Goal: Information Seeking & Learning: Learn about a topic

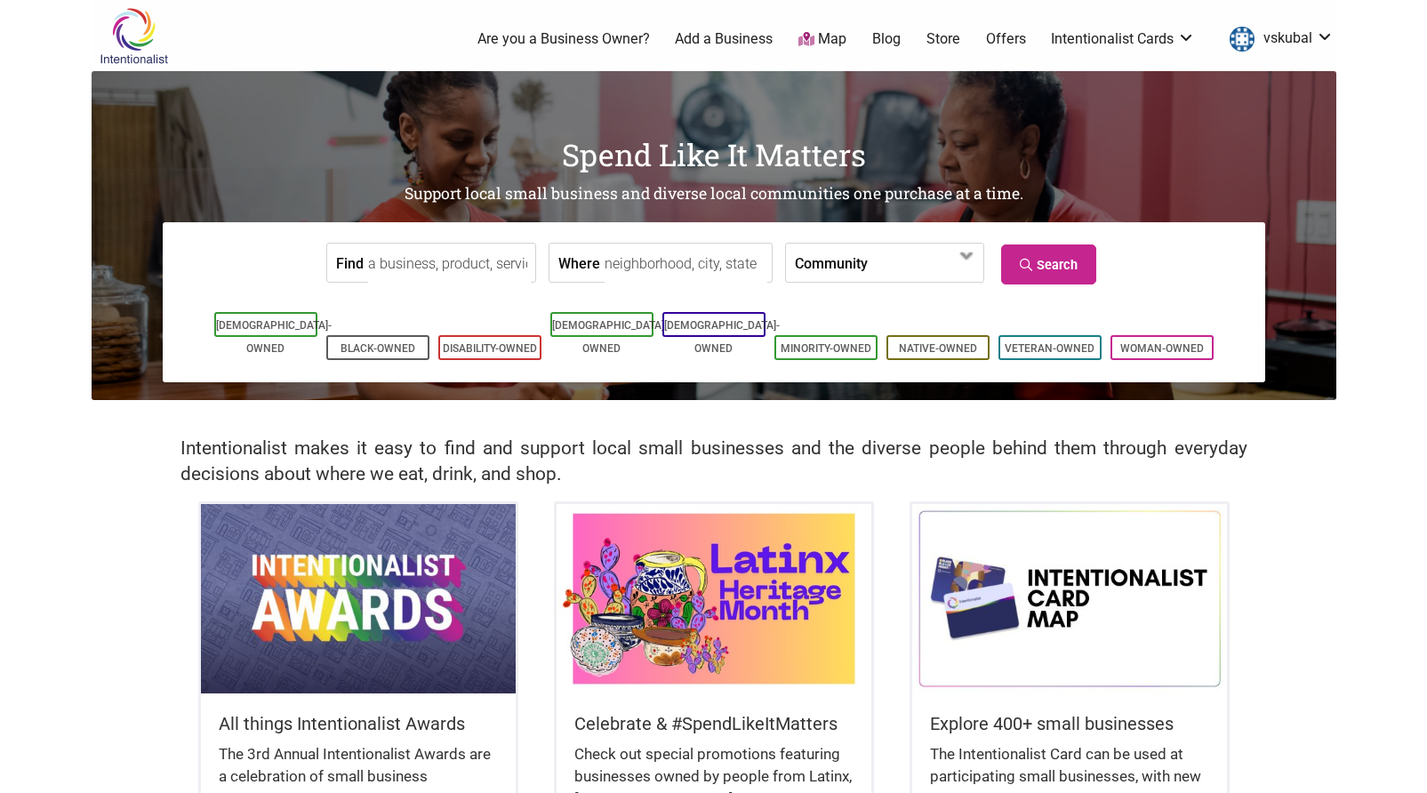
click at [891, 38] on link "Blog" at bounding box center [886, 39] width 28 height 20
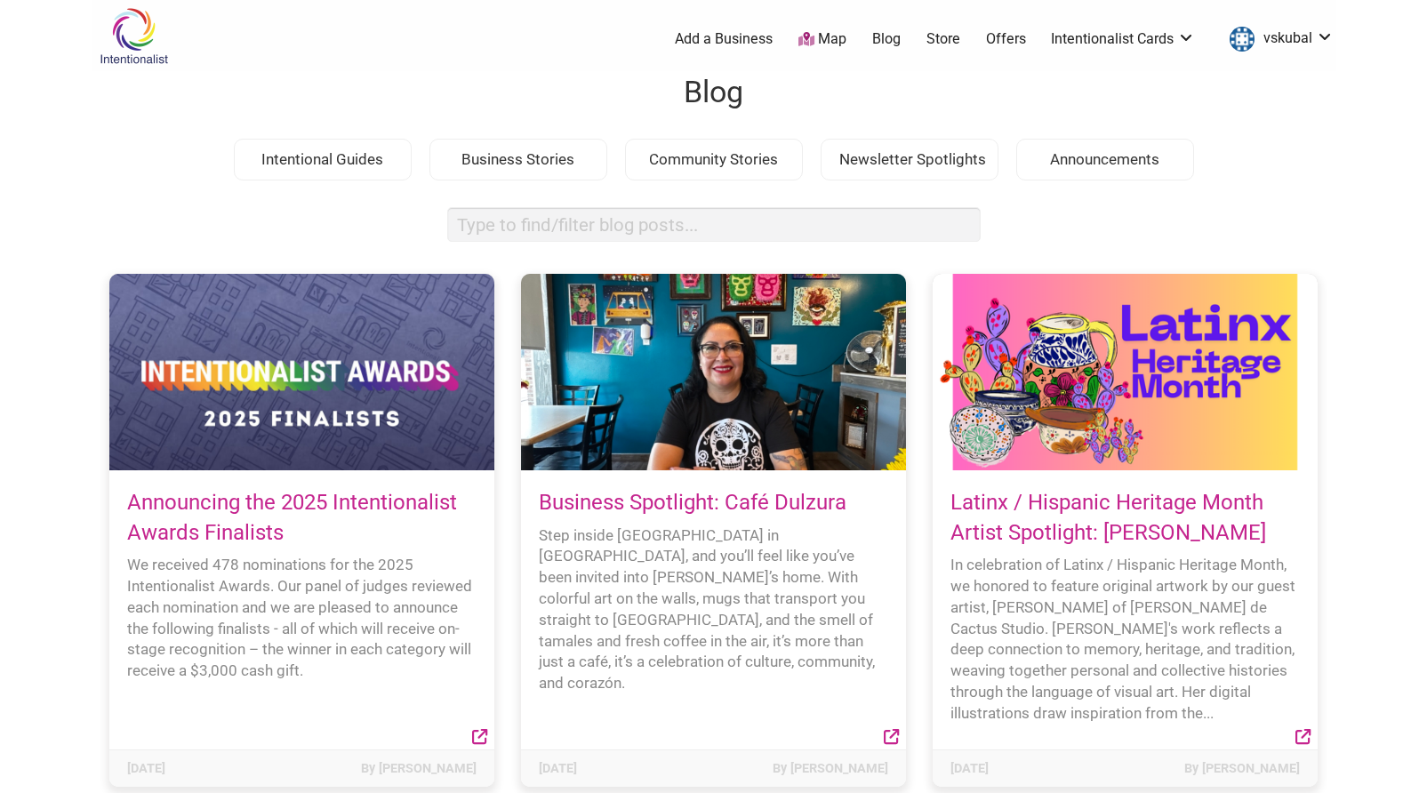
click at [727, 415] on div at bounding box center [713, 372] width 385 height 196
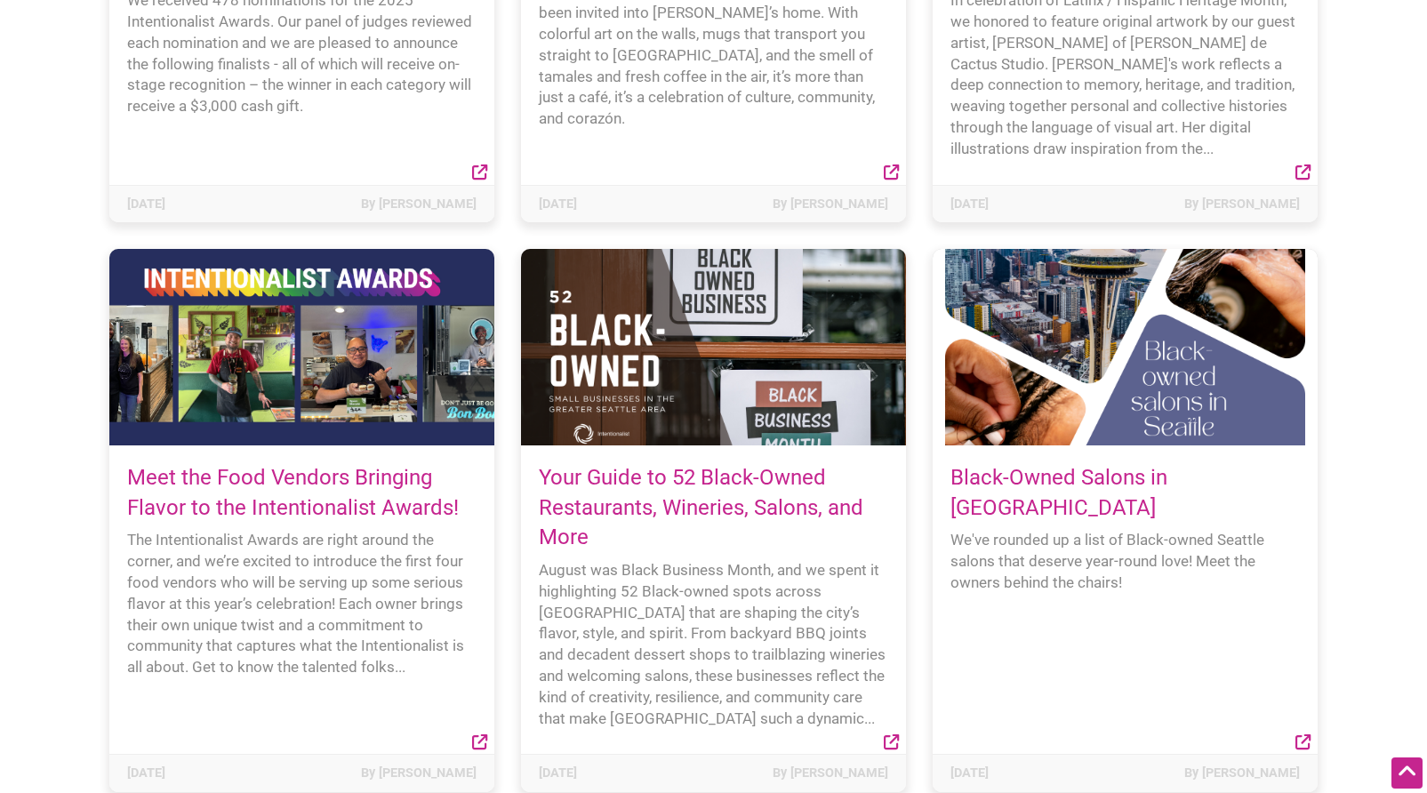
scroll to position [771, 0]
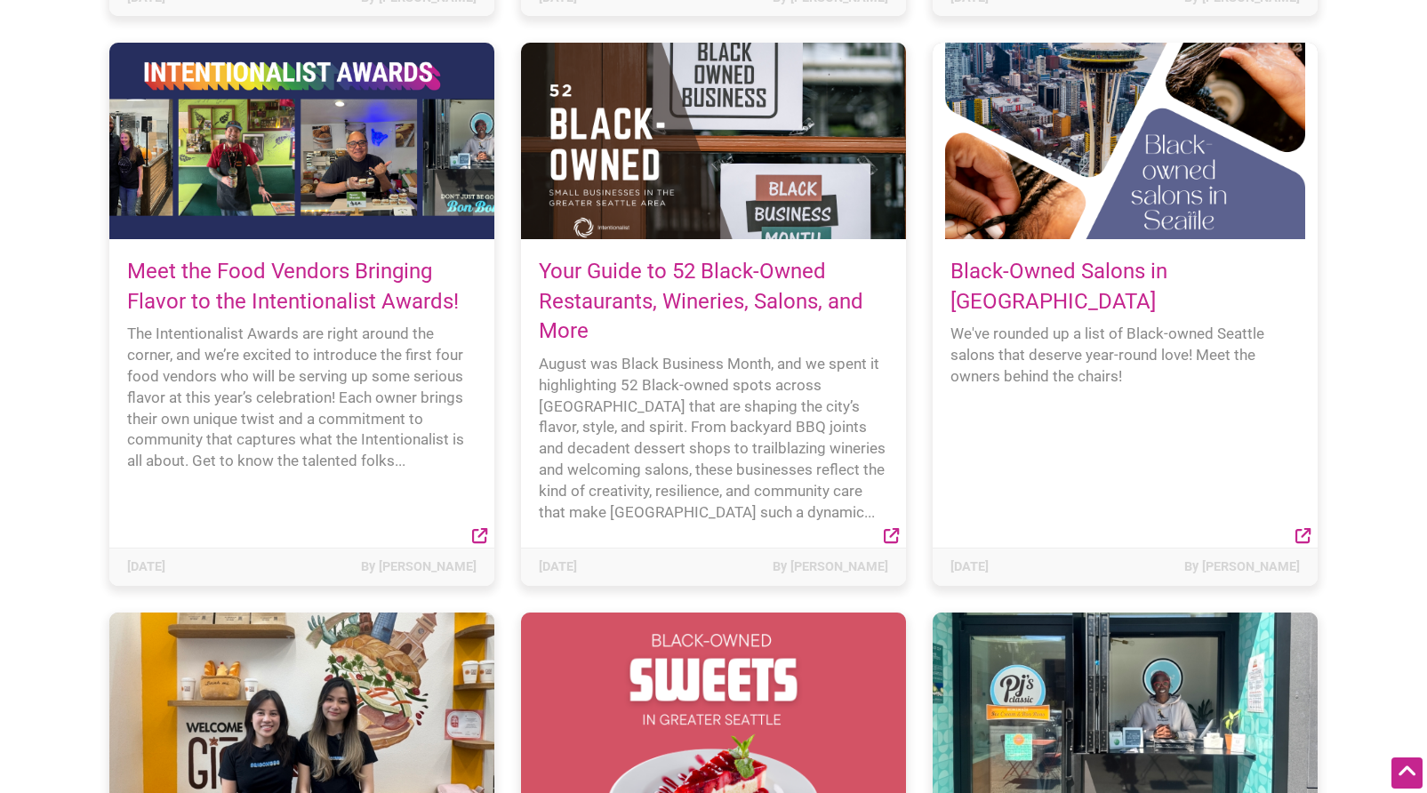
click at [1059, 272] on link "Black-Owned Salons in [GEOGRAPHIC_DATA]" at bounding box center [1058, 286] width 217 height 55
click at [1059, 272] on link "Black-Owned Salons in Seattle" at bounding box center [1058, 286] width 217 height 55
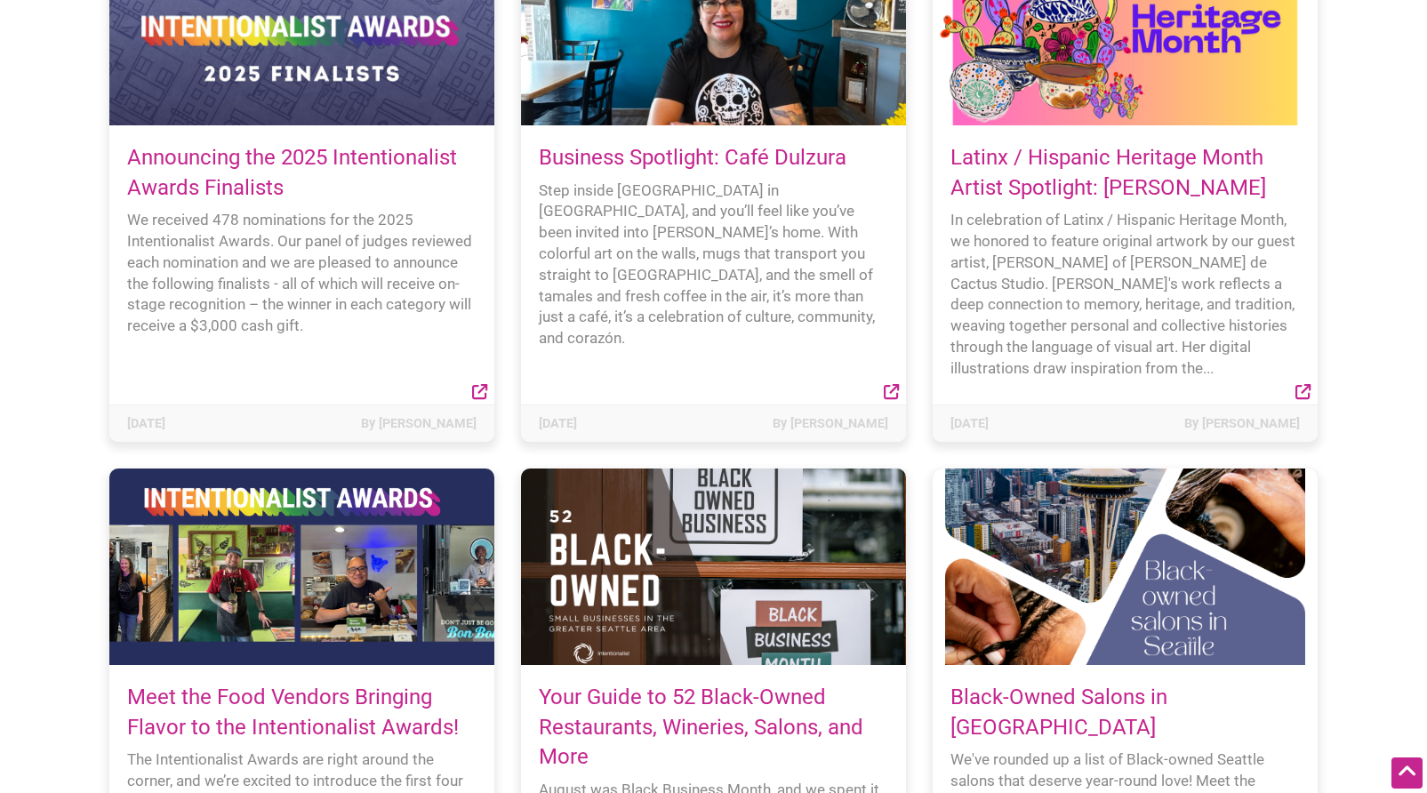
scroll to position [380, 0]
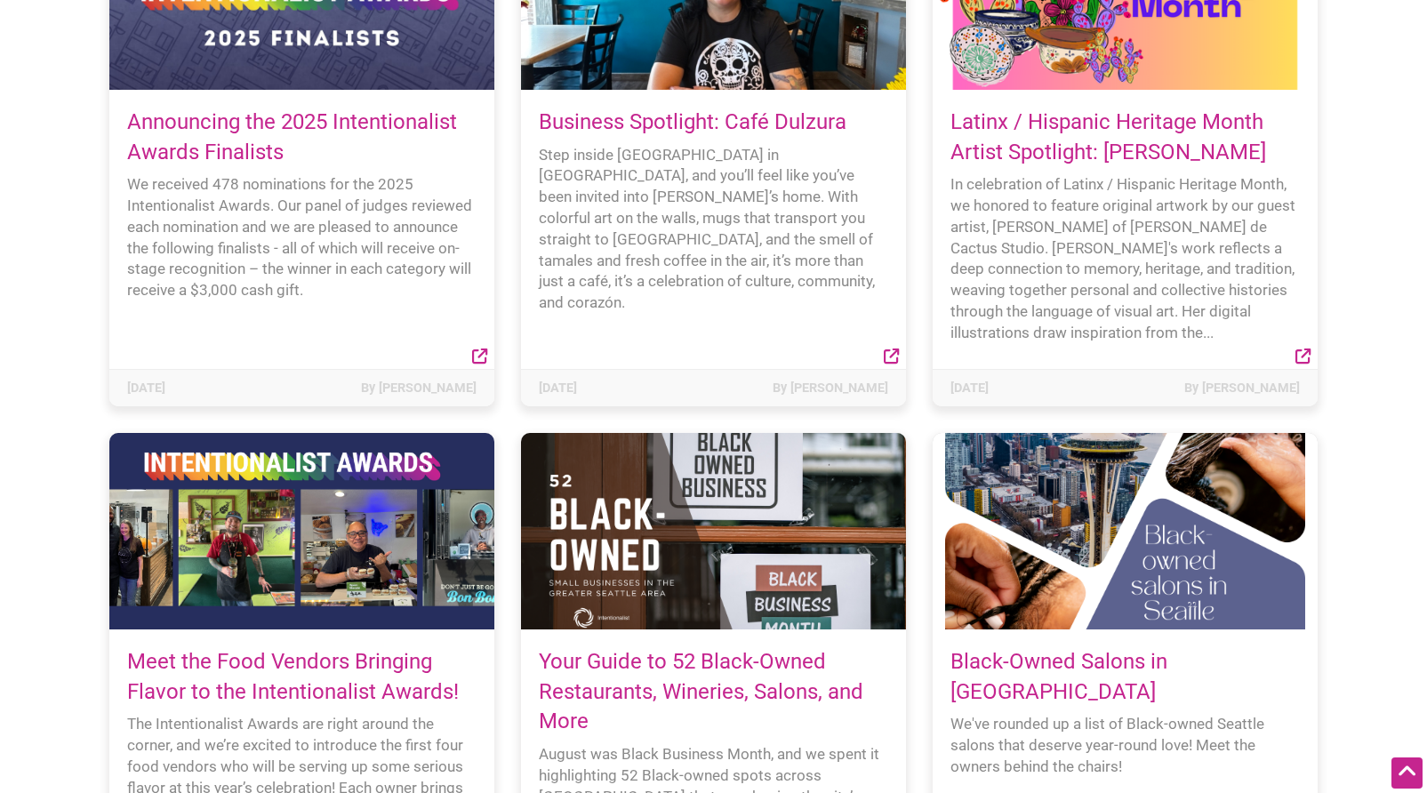
click at [1105, 486] on div at bounding box center [1124, 531] width 385 height 196
click at [1010, 477] on div at bounding box center [1124, 531] width 385 height 196
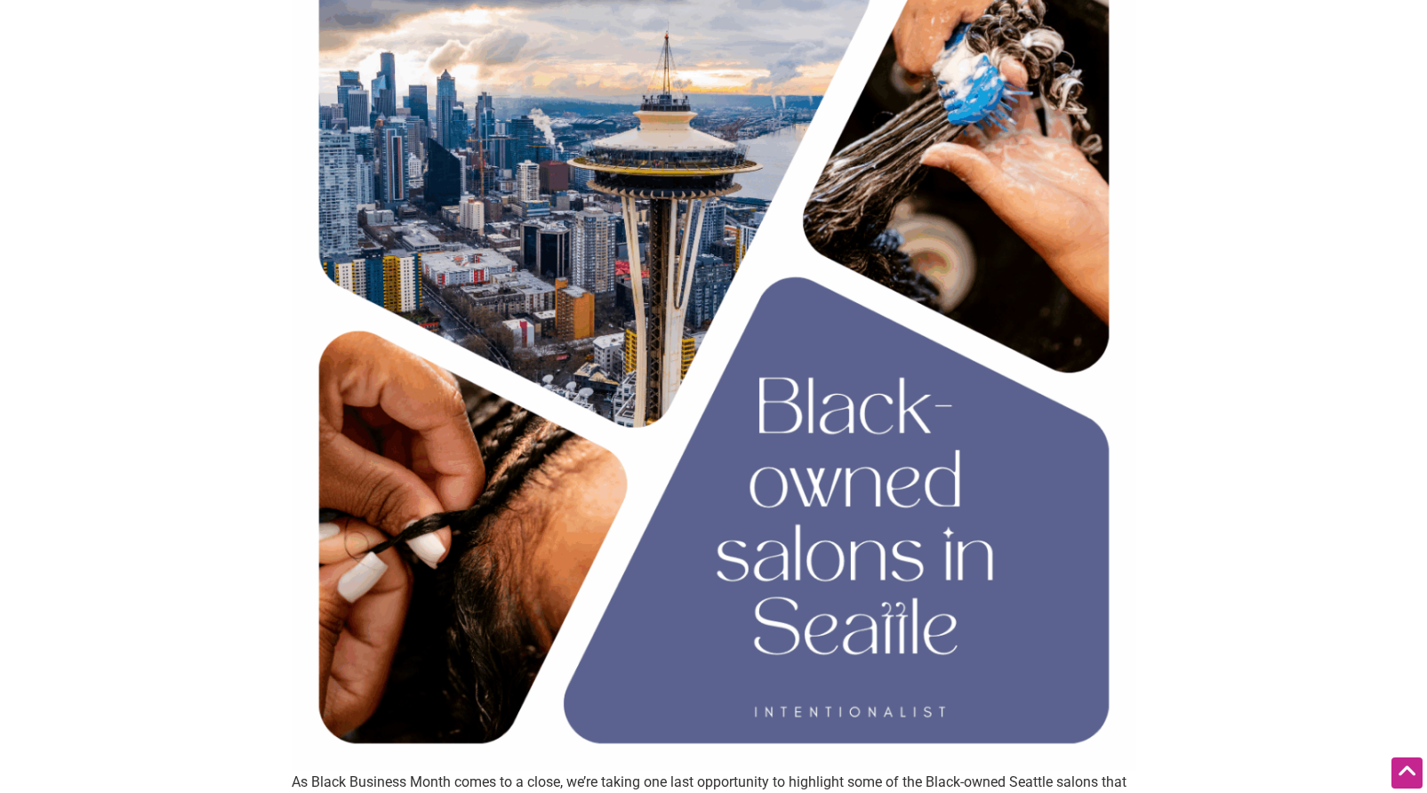
scroll to position [257, 0]
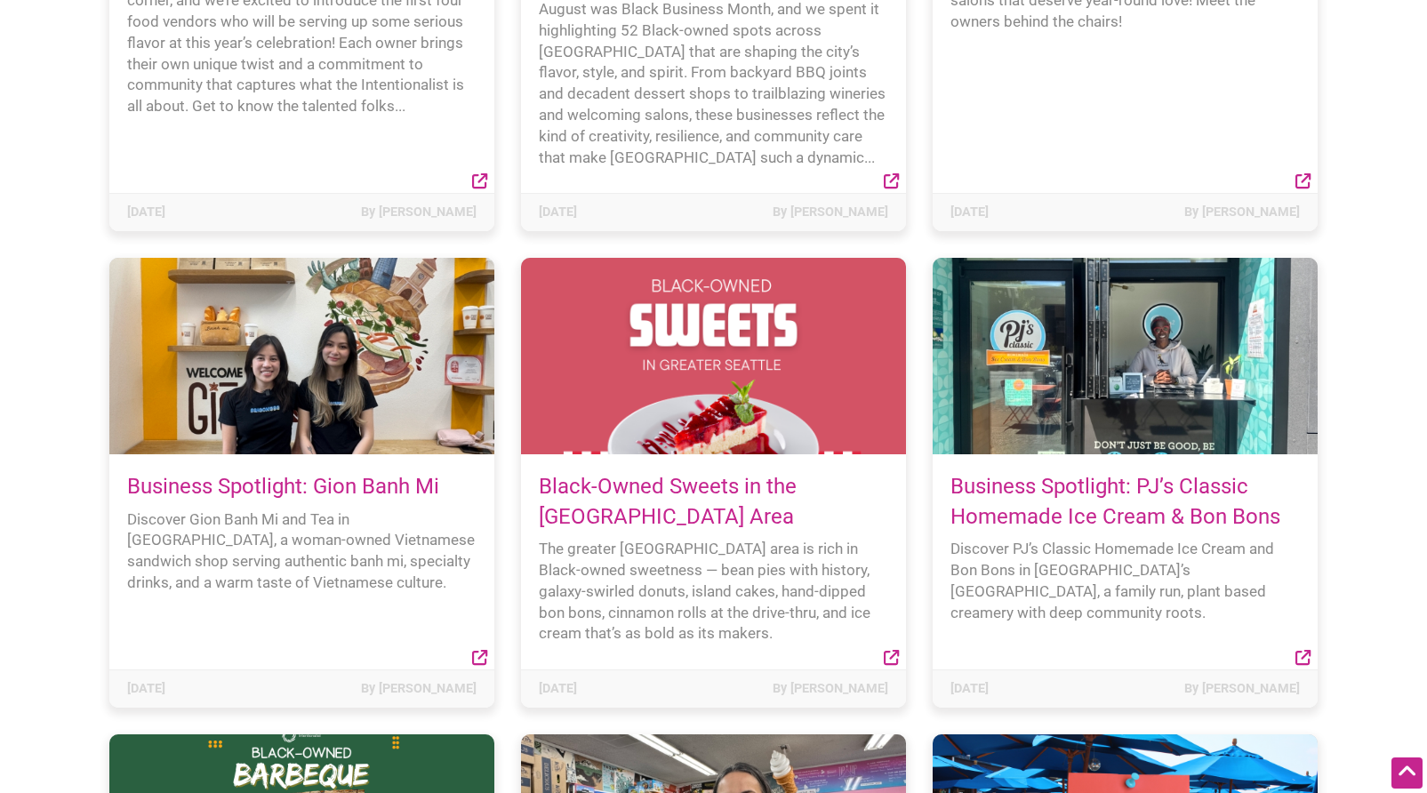
scroll to position [1136, 0]
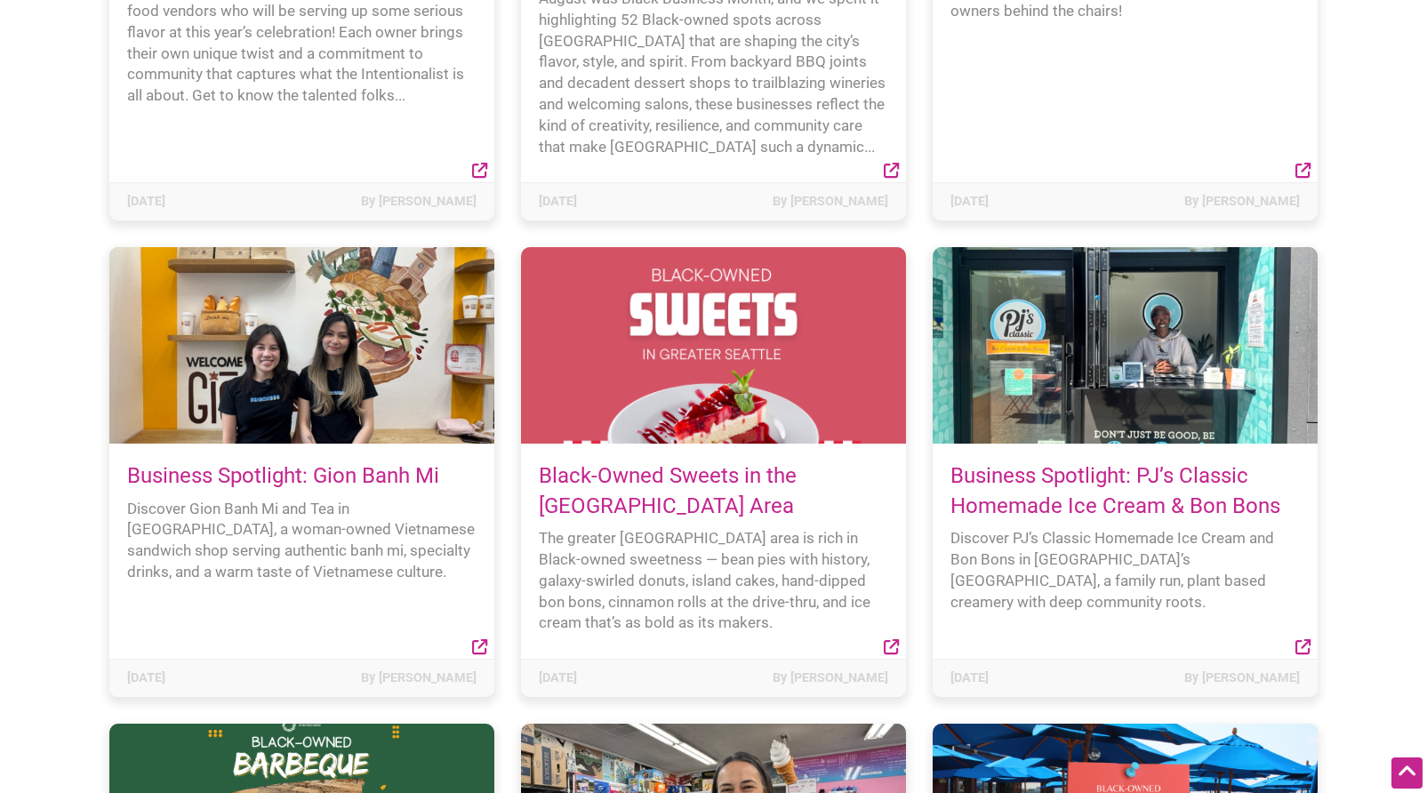
click at [740, 486] on link "Black-Owned Sweets in the [GEOGRAPHIC_DATA] Area" at bounding box center [668, 490] width 258 height 55
drag, startPoint x: 707, startPoint y: 356, endPoint x: 842, endPoint y: 593, distance: 273.1
click at [708, 356] on div at bounding box center [713, 345] width 385 height 196
click at [894, 642] on icon at bounding box center [890, 646] width 15 height 15
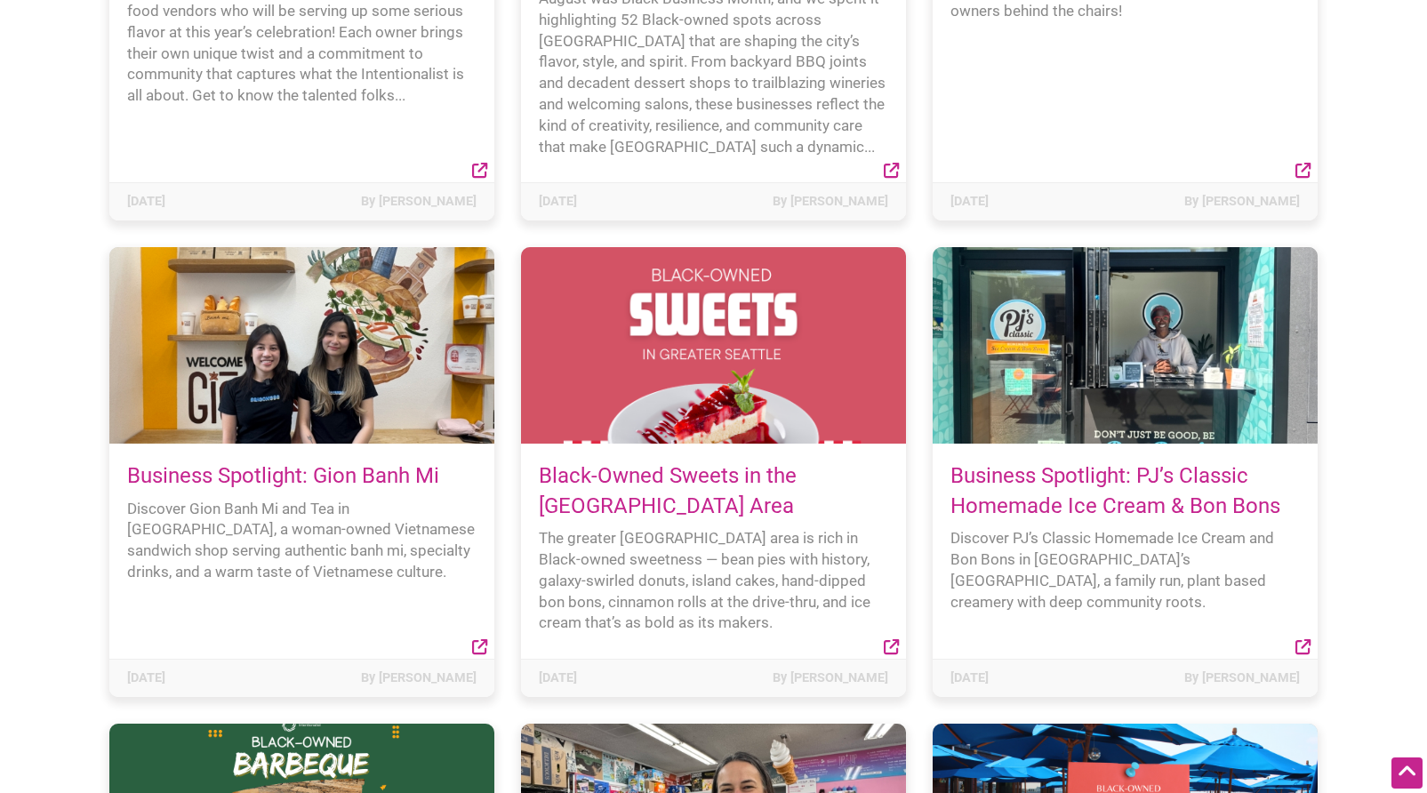
click at [743, 308] on div at bounding box center [713, 345] width 385 height 196
click at [678, 468] on link "Black-Owned Sweets in the [GEOGRAPHIC_DATA] Area" at bounding box center [668, 490] width 258 height 55
click at [891, 643] on icon at bounding box center [890, 646] width 15 height 15
click at [708, 397] on div at bounding box center [713, 345] width 385 height 196
click at [684, 479] on link "Black-Owned Sweets in the [GEOGRAPHIC_DATA] Area" at bounding box center [668, 490] width 258 height 55
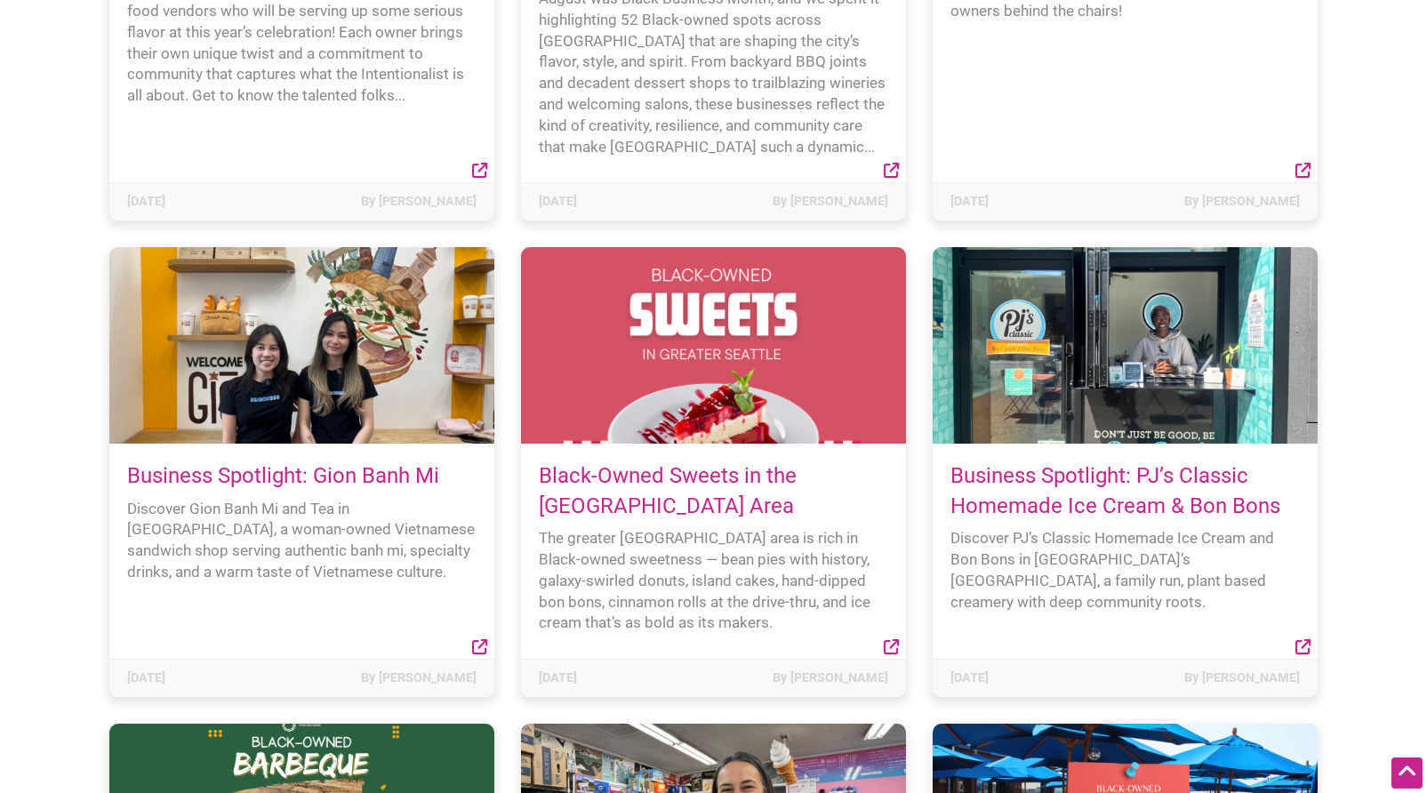
click at [684, 479] on link "Black-Owned Sweets in the [GEOGRAPHIC_DATA] Area" at bounding box center [668, 490] width 258 height 55
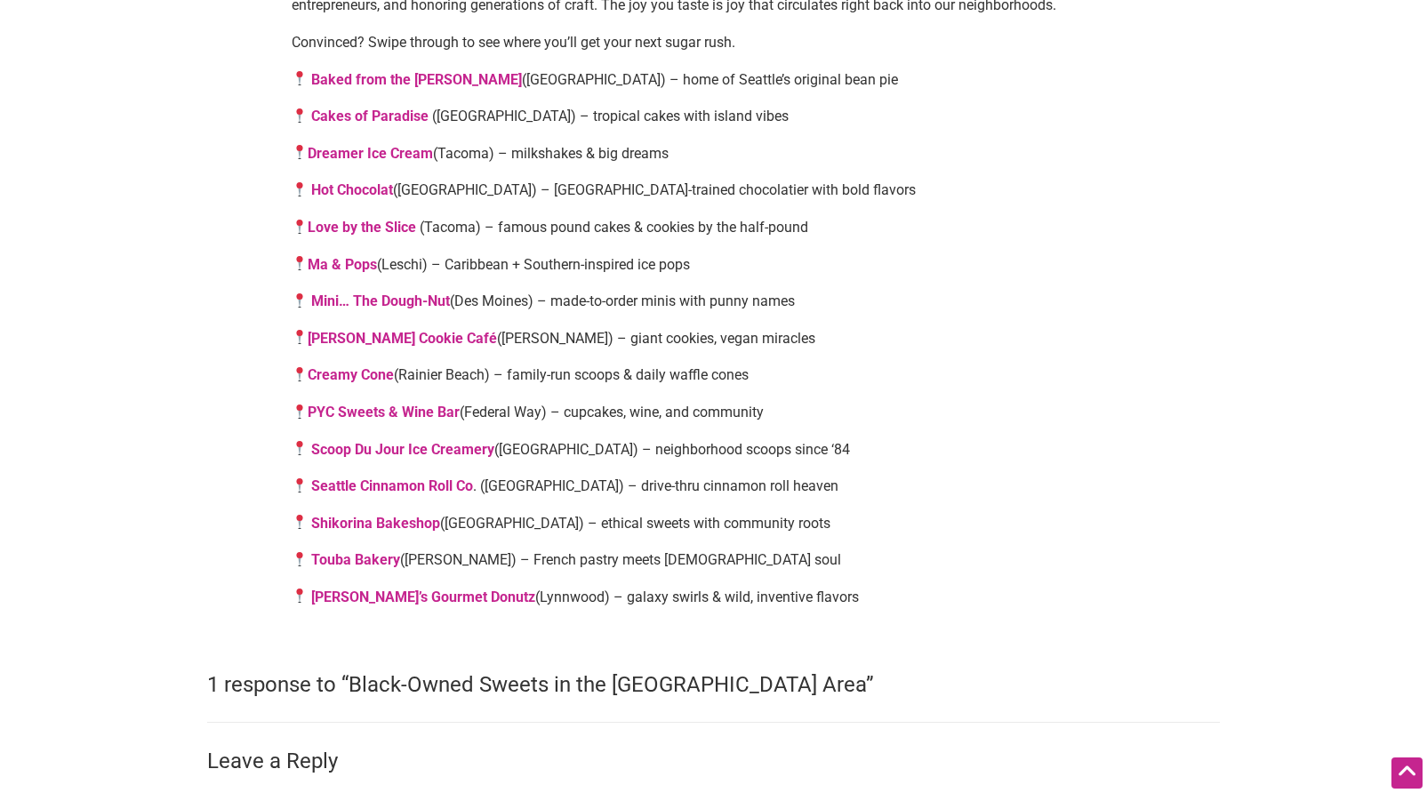
scroll to position [1186, 0]
